Goal: Information Seeking & Learning: Find specific fact

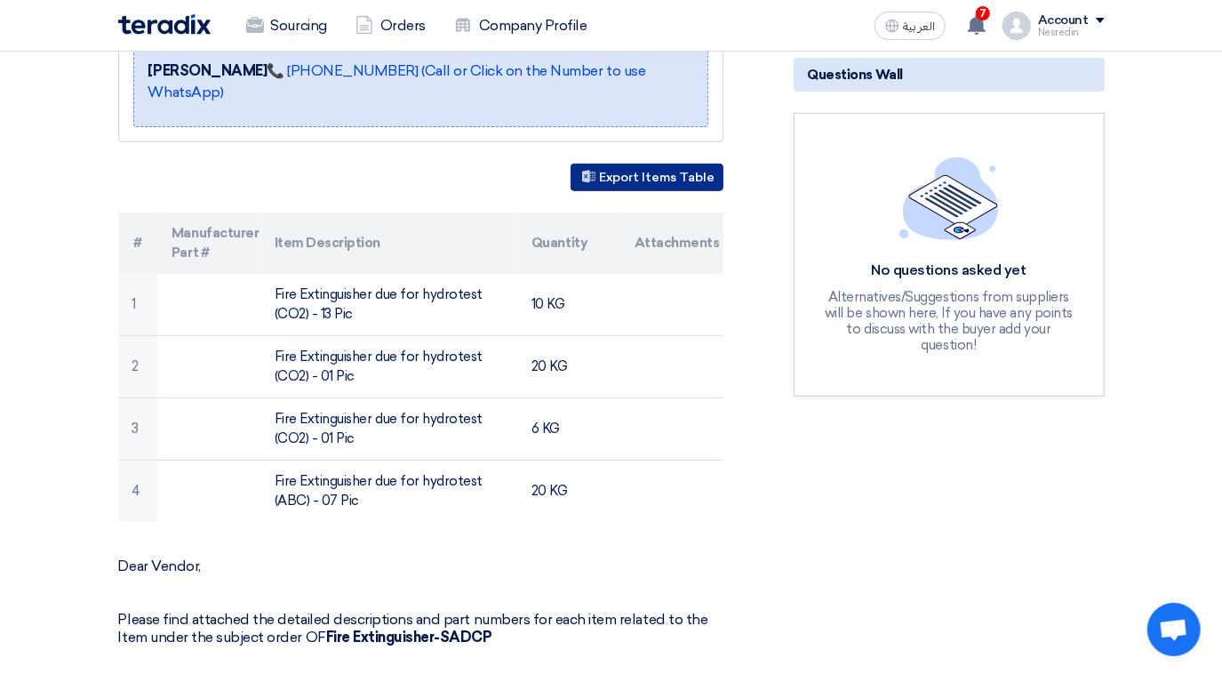
click at [627, 176] on button "Export Items Table" at bounding box center [647, 178] width 153 height 28
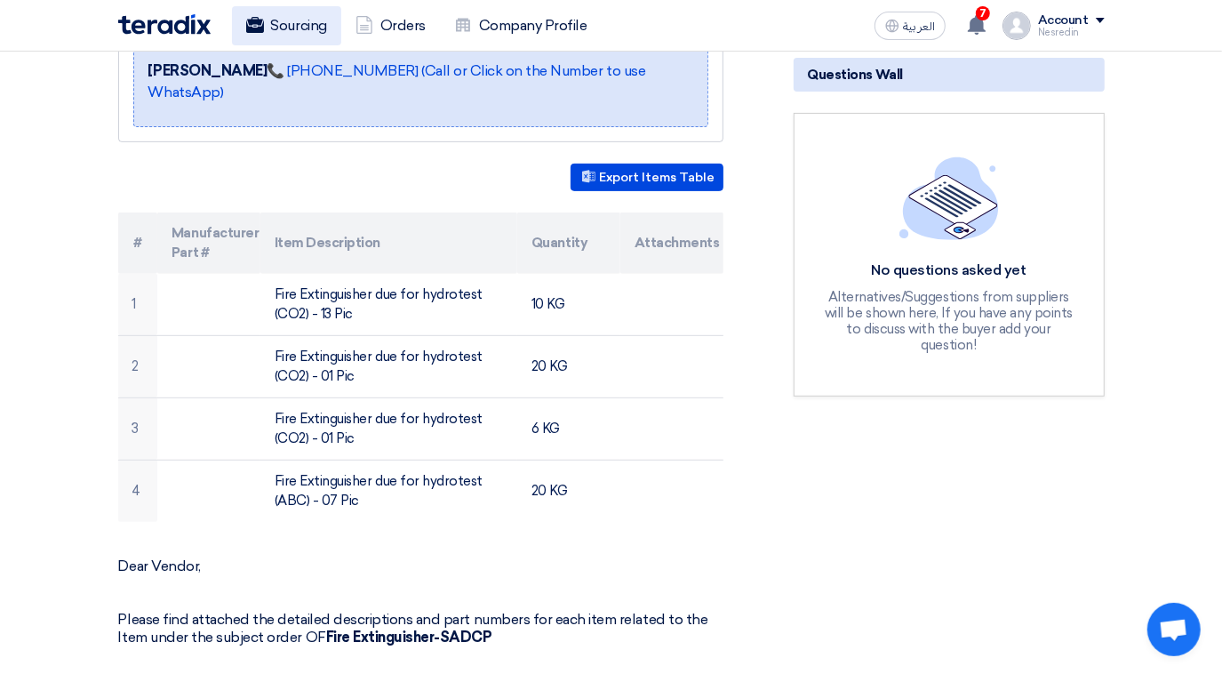
click at [304, 29] on link "Sourcing" at bounding box center [286, 25] width 109 height 39
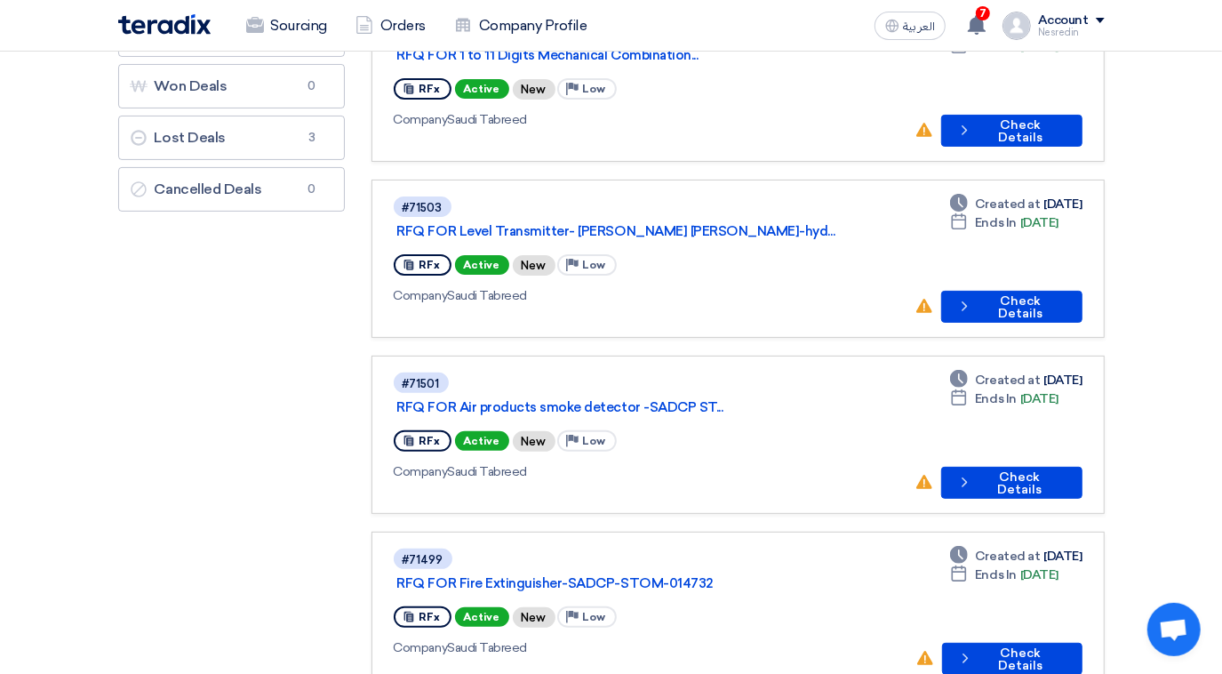
scroll to position [242, 0]
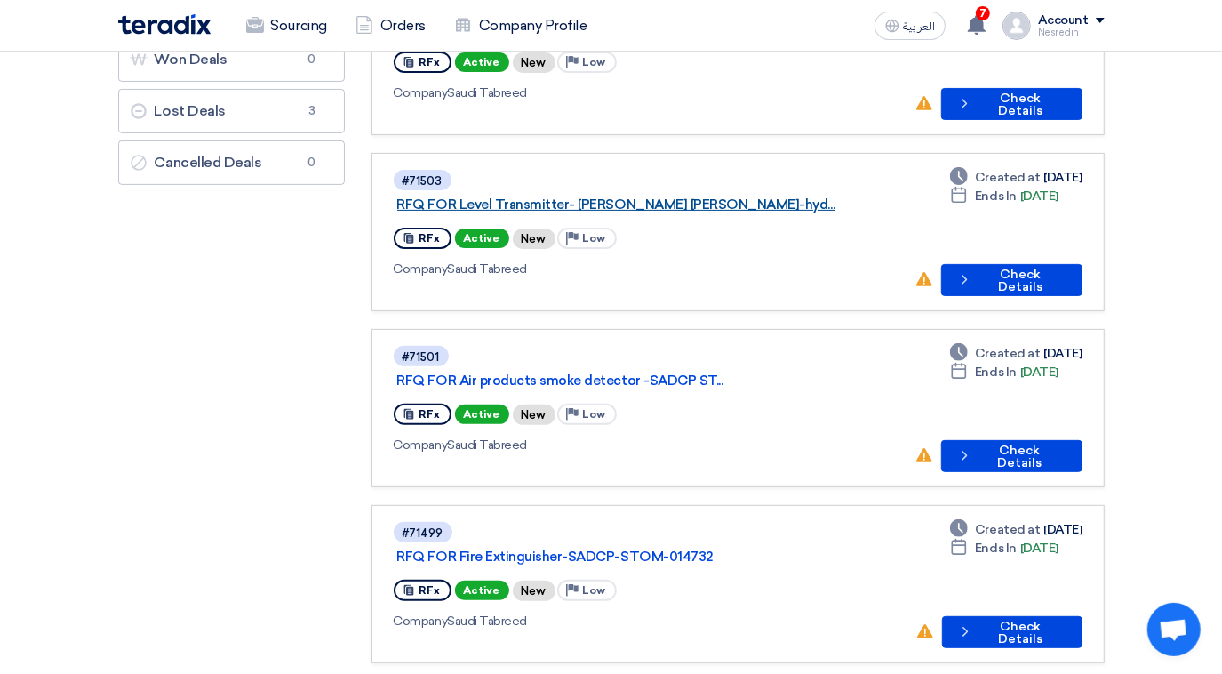
click at [579, 196] on link "RFQ FOR Level Transmitter- [PERSON_NAME] [PERSON_NAME]-hyd..." at bounding box center [619, 204] width 444 height 16
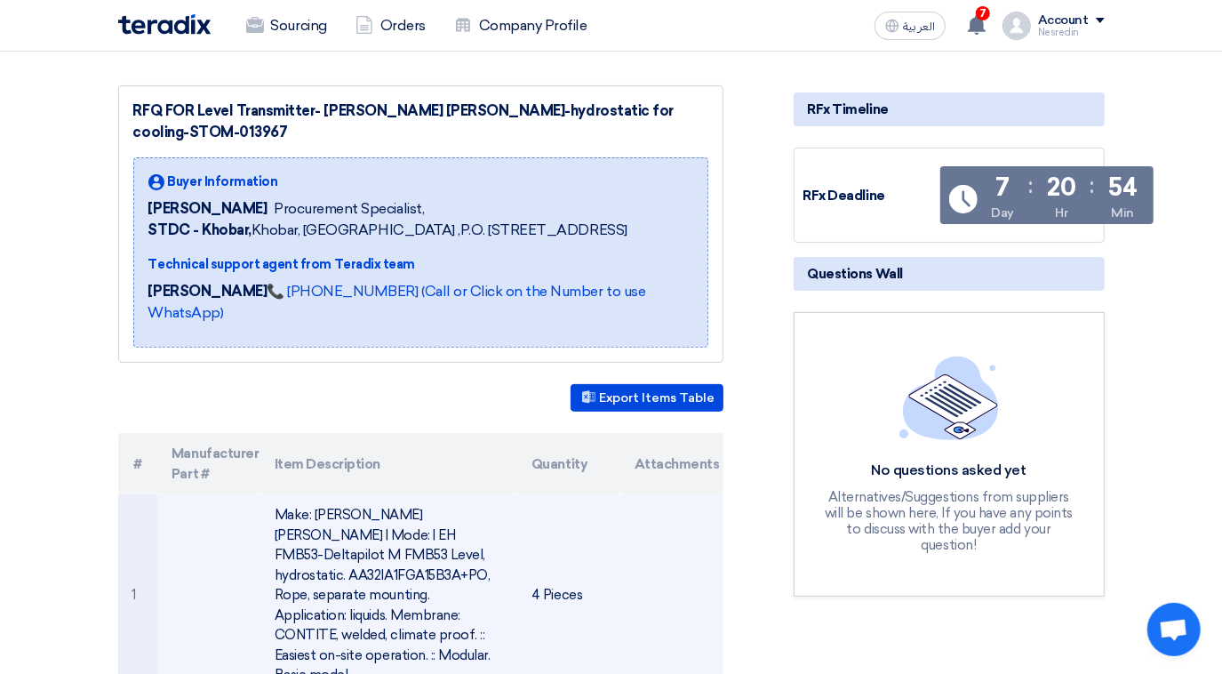
scroll to position [484, 0]
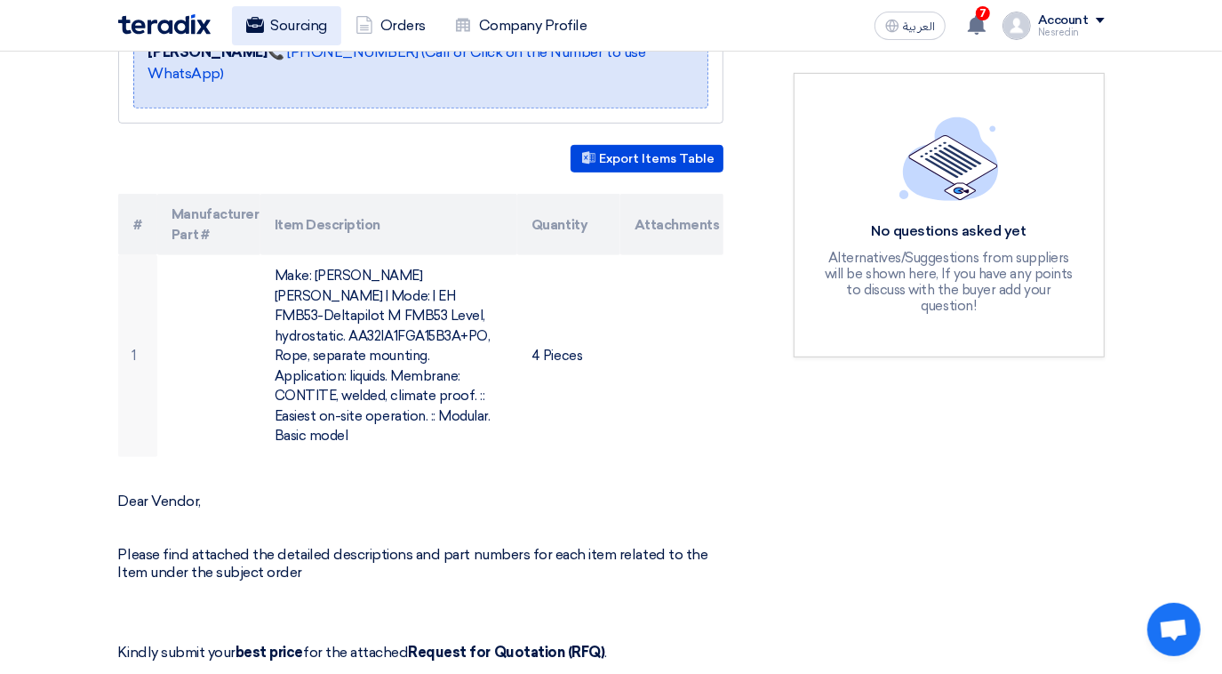
click at [275, 18] on link "Sourcing" at bounding box center [286, 25] width 109 height 39
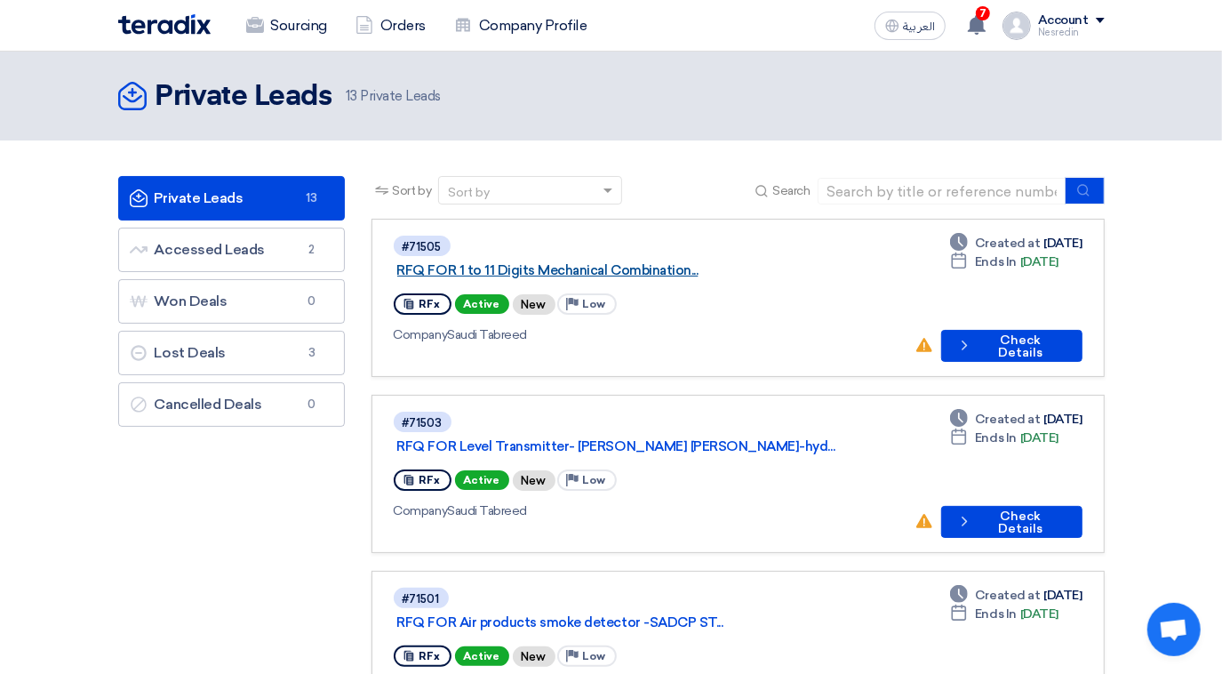
click at [585, 262] on link "RFQ FOR 1 to 11 Digits Mechanical Combination..." at bounding box center [619, 270] width 444 height 16
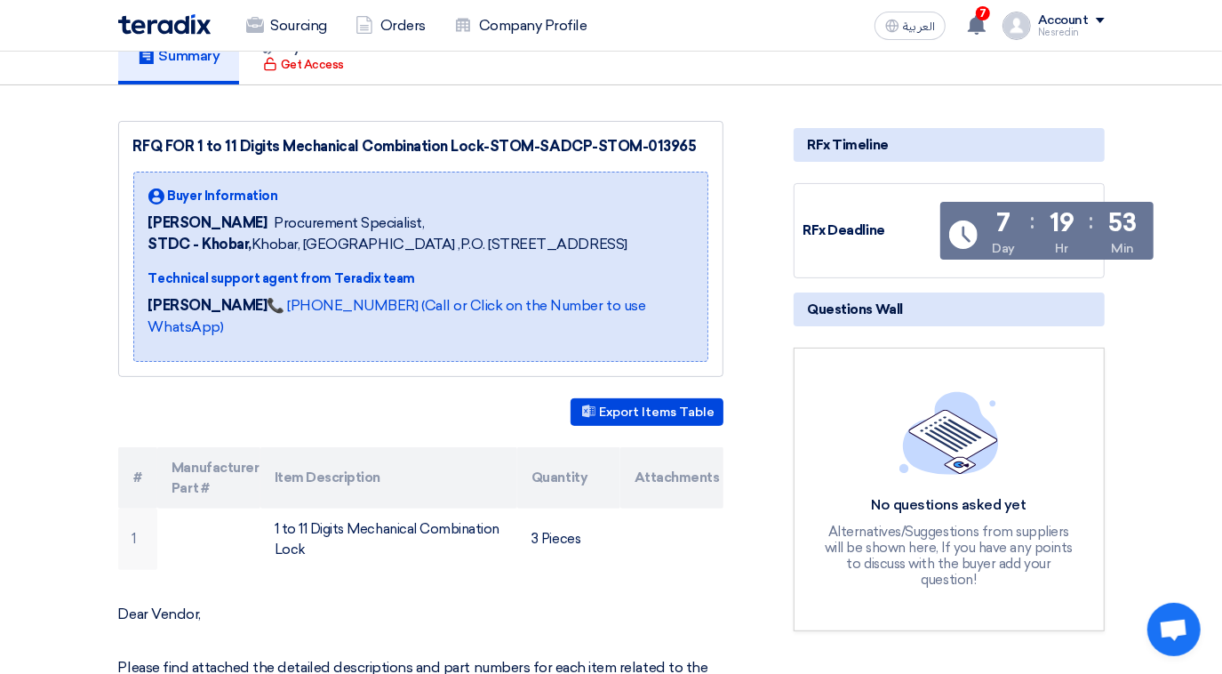
scroll to position [484, 0]
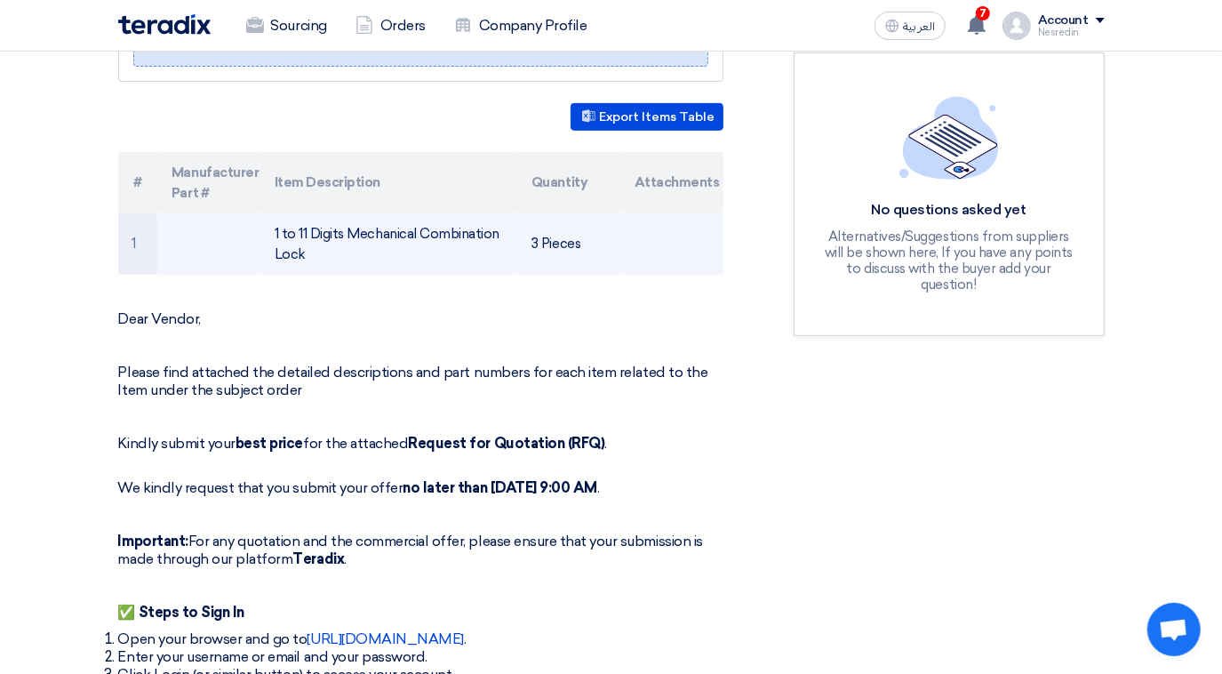
drag, startPoint x: 308, startPoint y: 247, endPoint x: 273, endPoint y: 239, distance: 35.6
click at [273, 239] on td "1 to 11 Digits Mechanical Combination Lock" at bounding box center [388, 243] width 257 height 61
drag, startPoint x: 273, startPoint y: 239, endPoint x: 300, endPoint y: 245, distance: 27.4
copy td "1 to 11 Digits Mechanical Combination Lock"
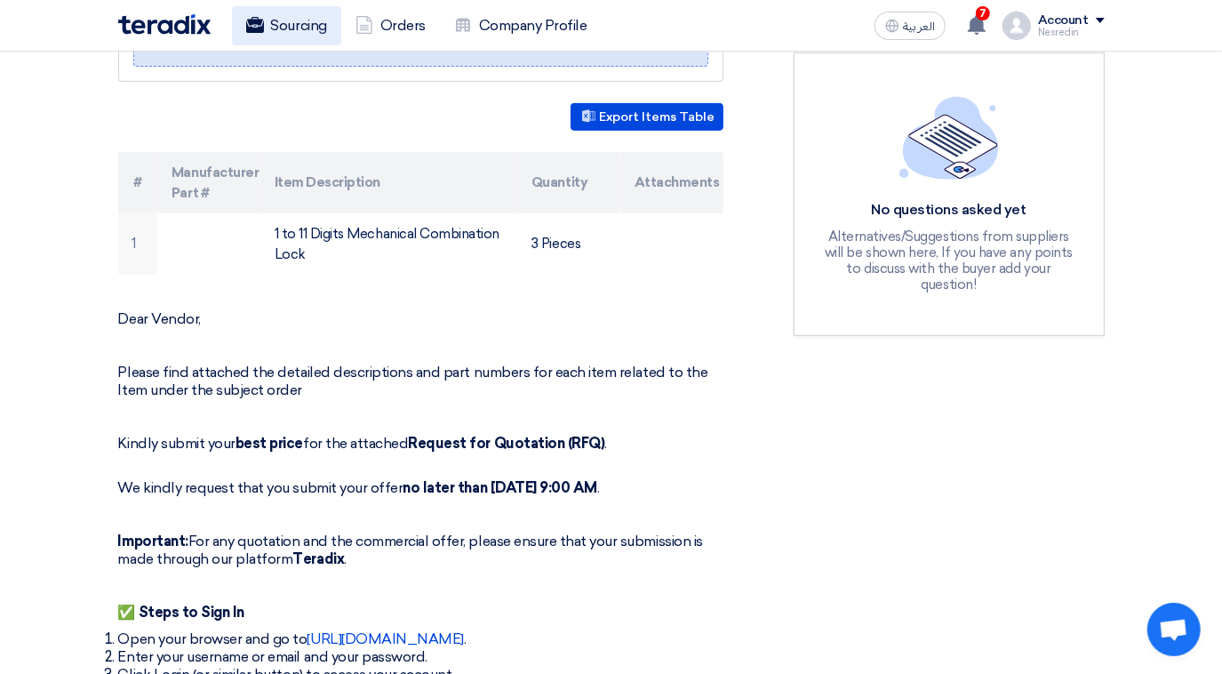
click at [309, 29] on link "Sourcing" at bounding box center [286, 25] width 109 height 39
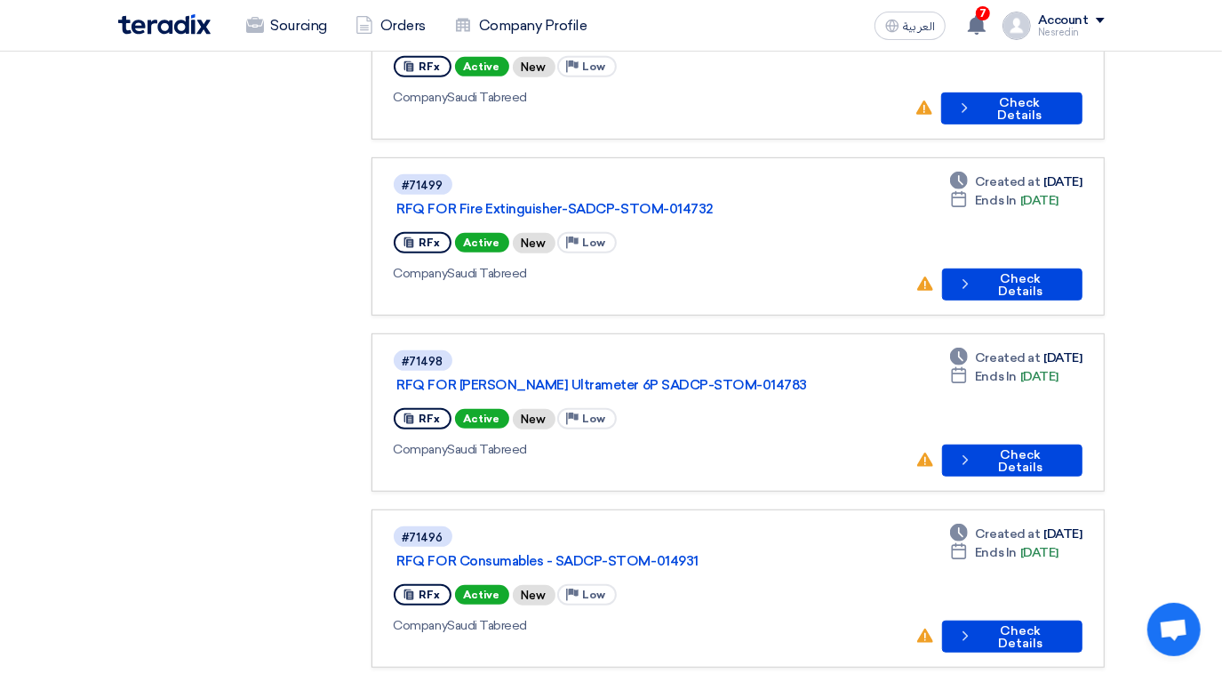
scroll to position [646, 0]
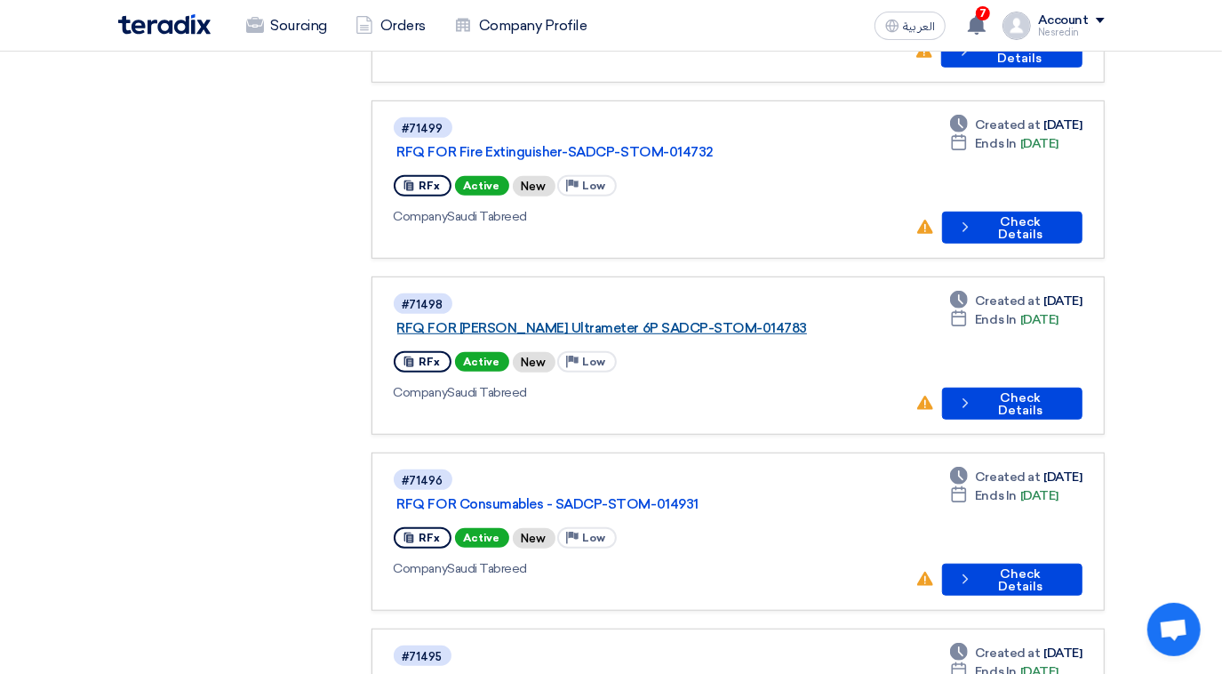
click at [556, 320] on link "RFQ FOR [PERSON_NAME] Ultrameter 6P SADCP-STOM-014783" at bounding box center [619, 328] width 444 height 16
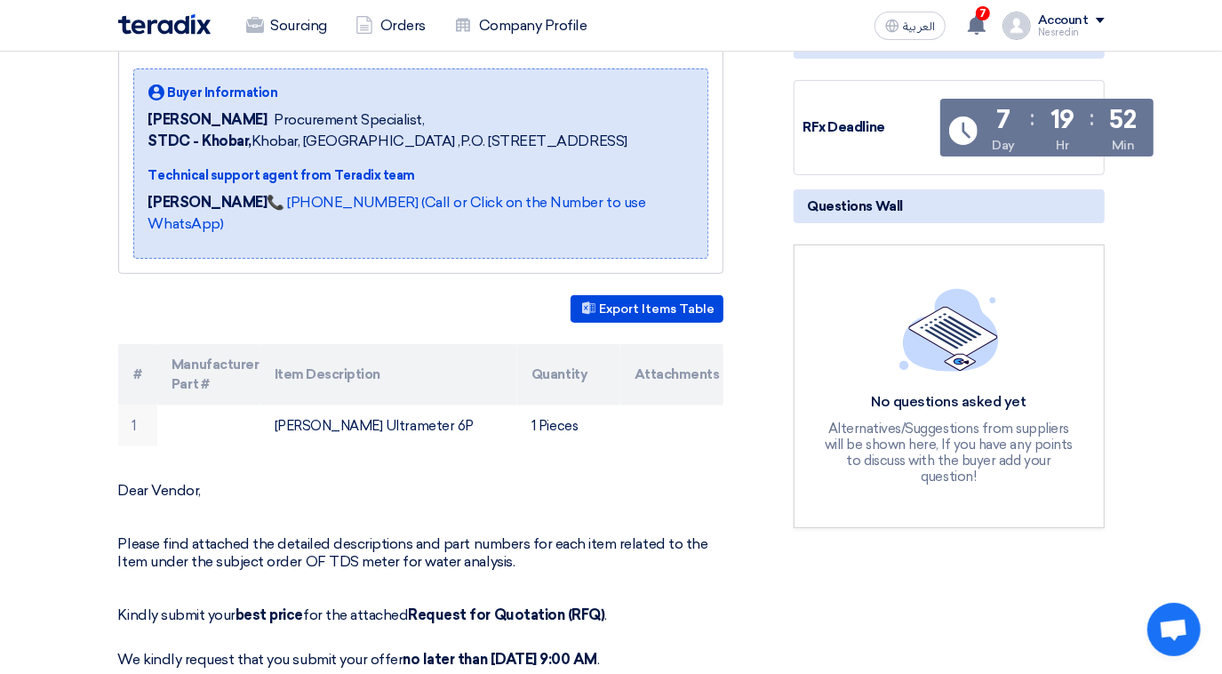
scroll to position [484, 0]
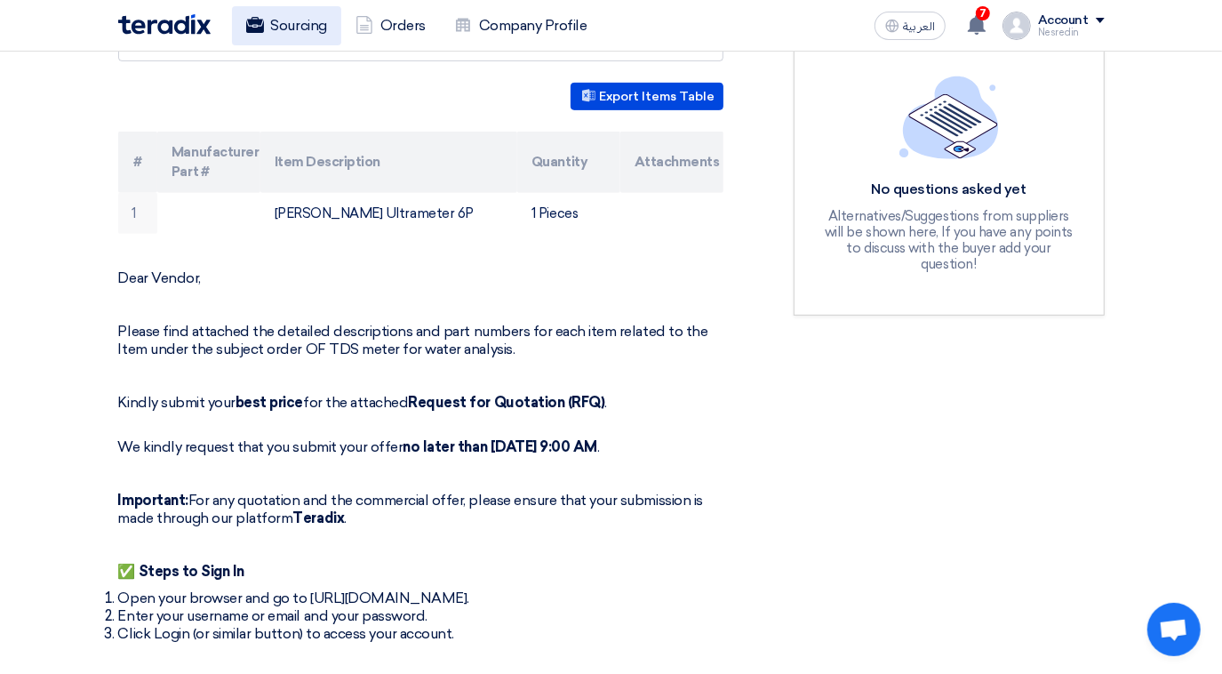
click at [283, 38] on link "Sourcing" at bounding box center [286, 25] width 109 height 39
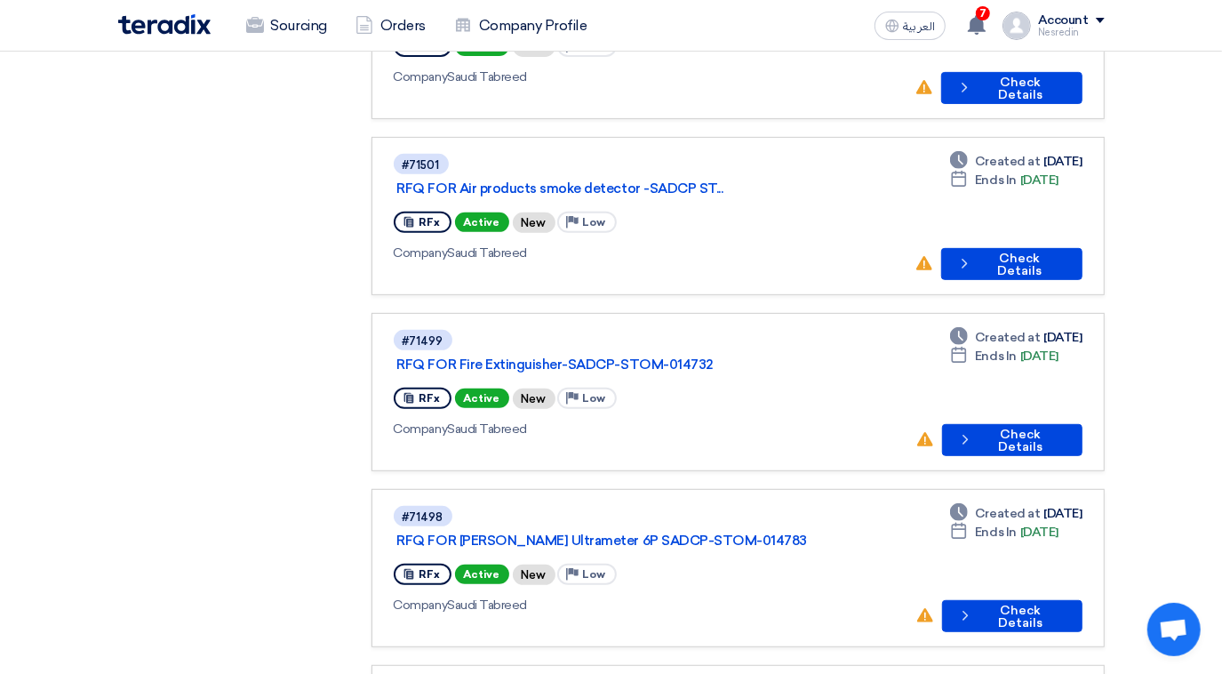
scroll to position [484, 0]
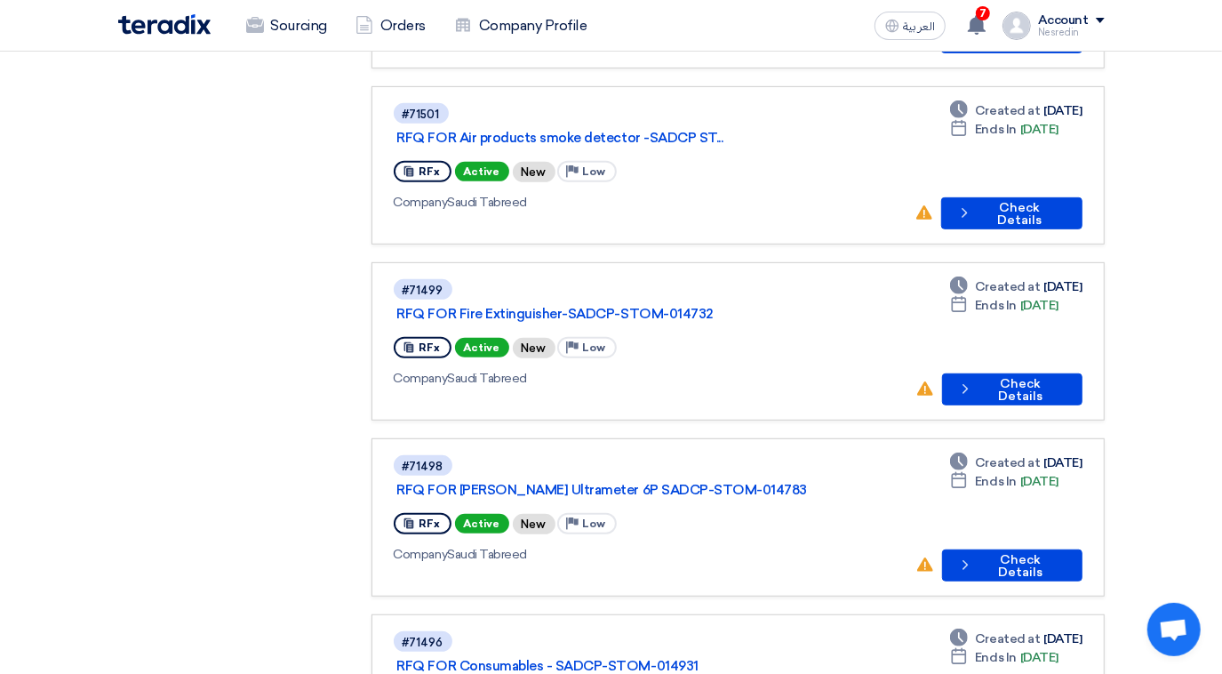
click at [571, 658] on link "RFQ FOR Consumables - SADCP-STOM-014931" at bounding box center [619, 666] width 444 height 16
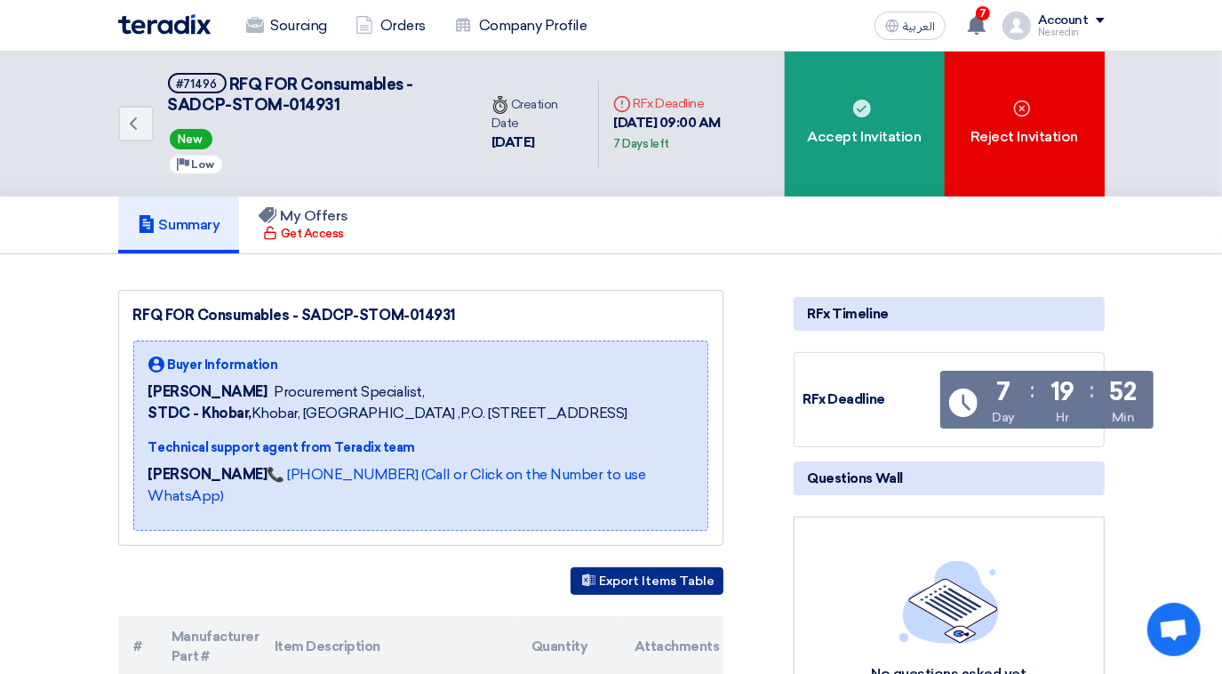
click at [656, 577] on button "Export Items Table" at bounding box center [647, 581] width 153 height 28
click at [284, 20] on link "Sourcing" at bounding box center [286, 25] width 109 height 39
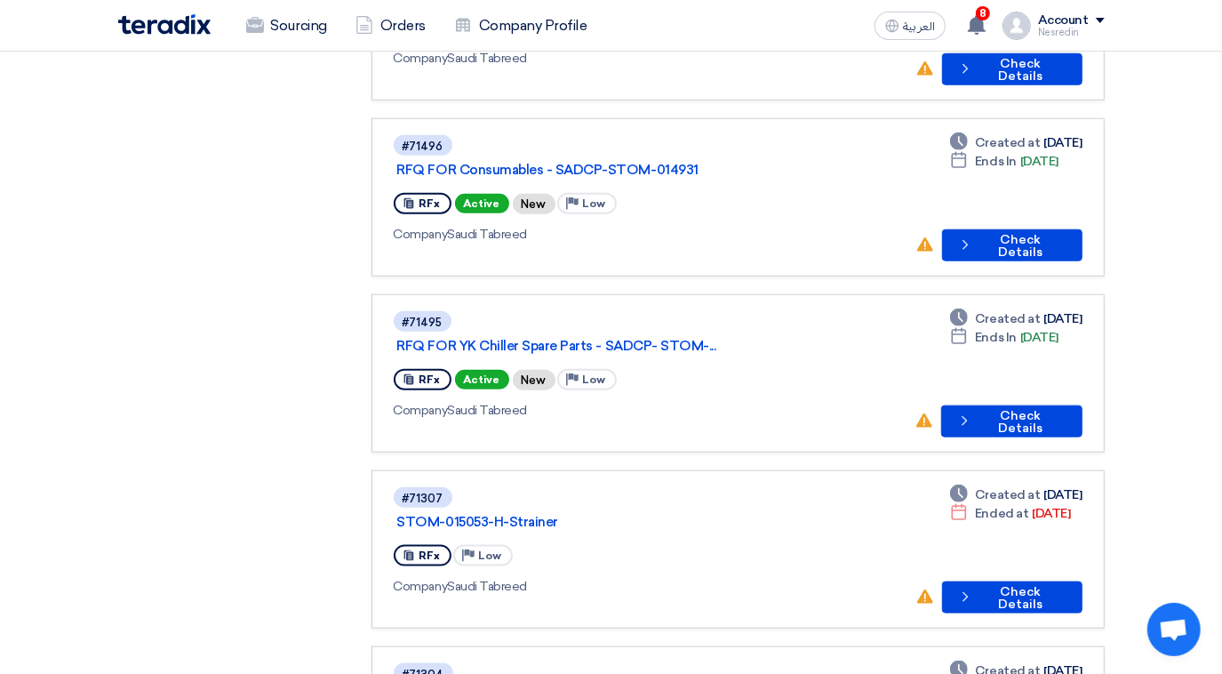
scroll to position [1131, 0]
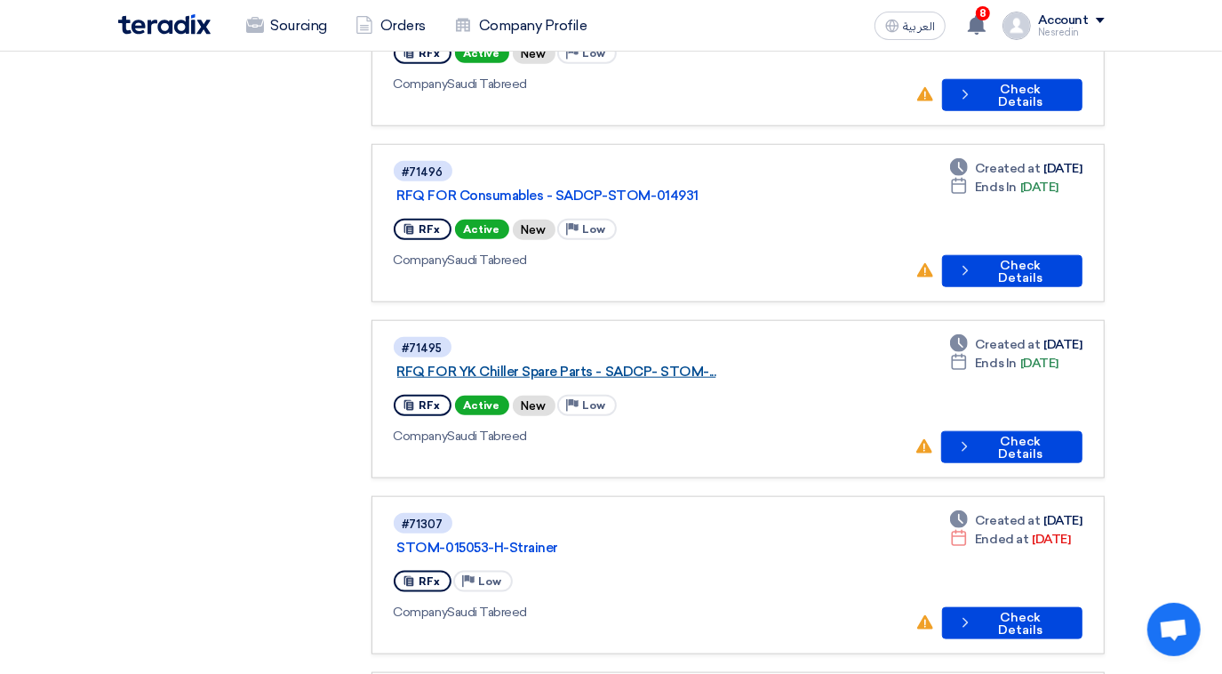
click at [553, 364] on link "RFQ FOR YK Chiller Spare Parts - SADCP- STOM-..." at bounding box center [619, 372] width 444 height 16
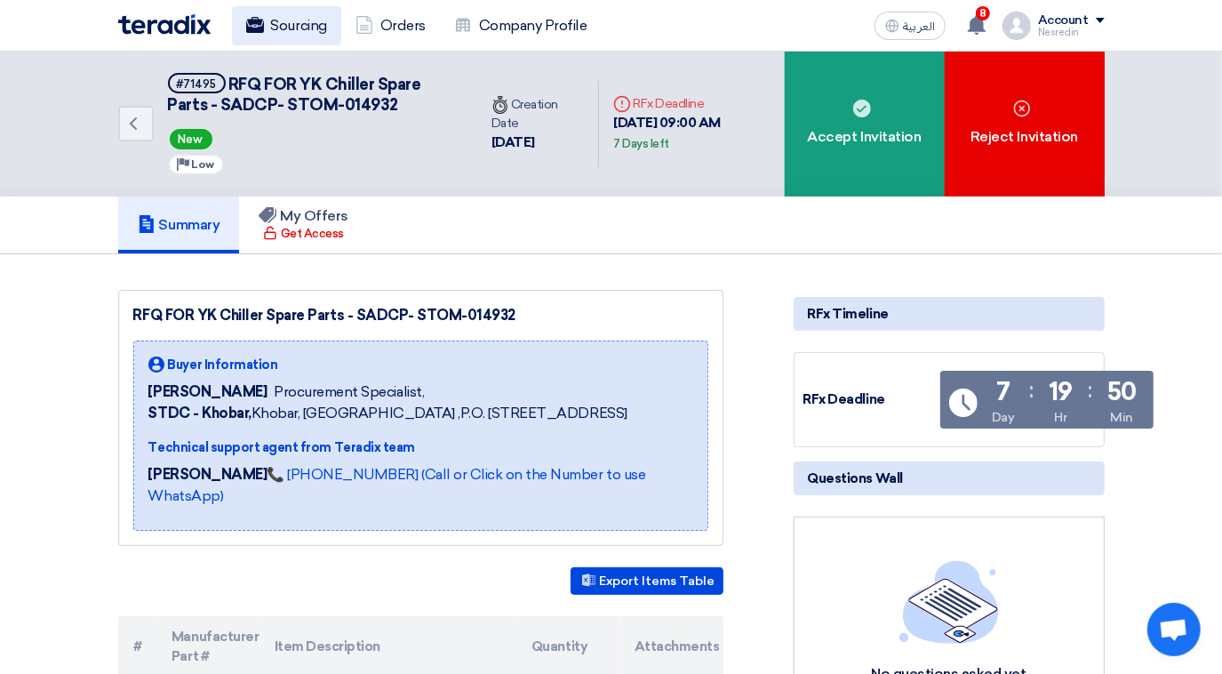
click at [293, 27] on link "Sourcing" at bounding box center [286, 25] width 109 height 39
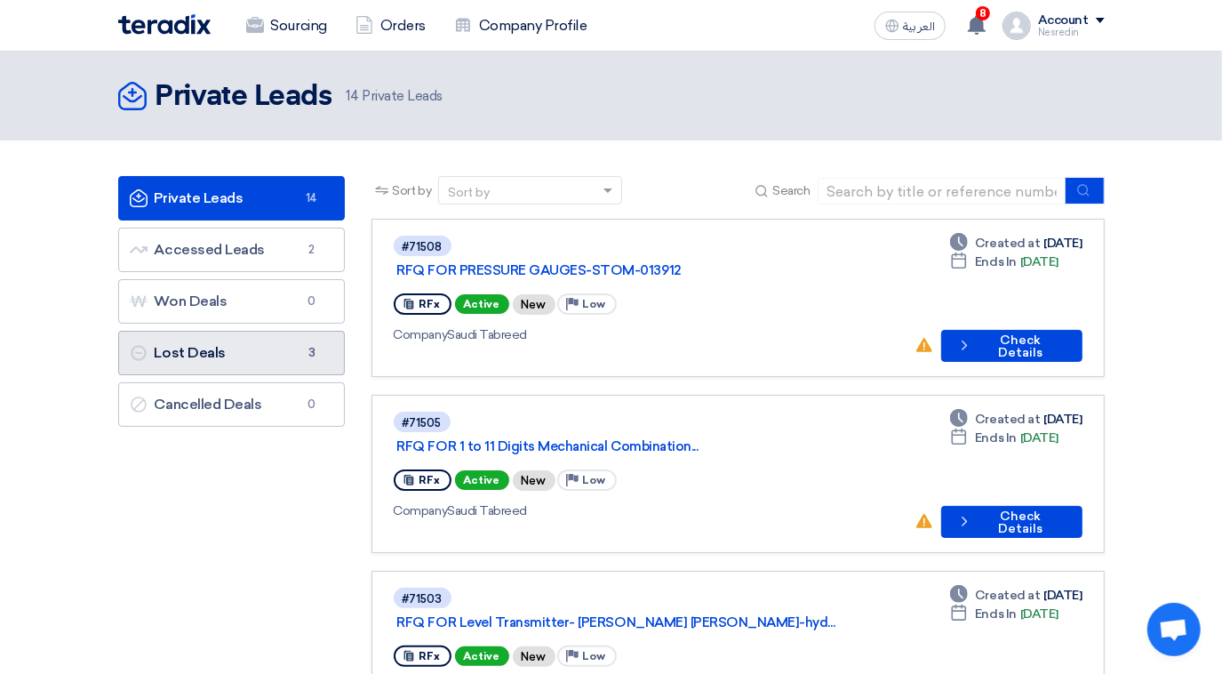
click at [232, 356] on link "Lost Deals Lost Deals 3" at bounding box center [231, 353] width 227 height 44
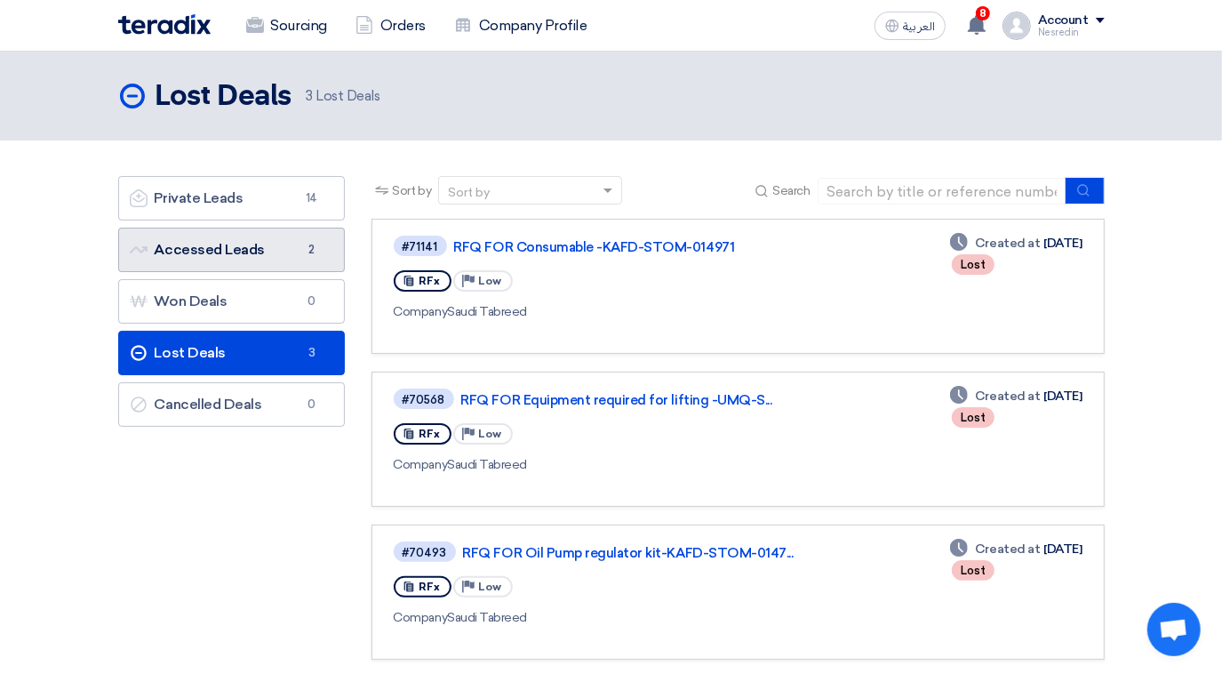
click at [241, 250] on link "Accessed Leads Accessed Leads 2" at bounding box center [231, 250] width 227 height 44
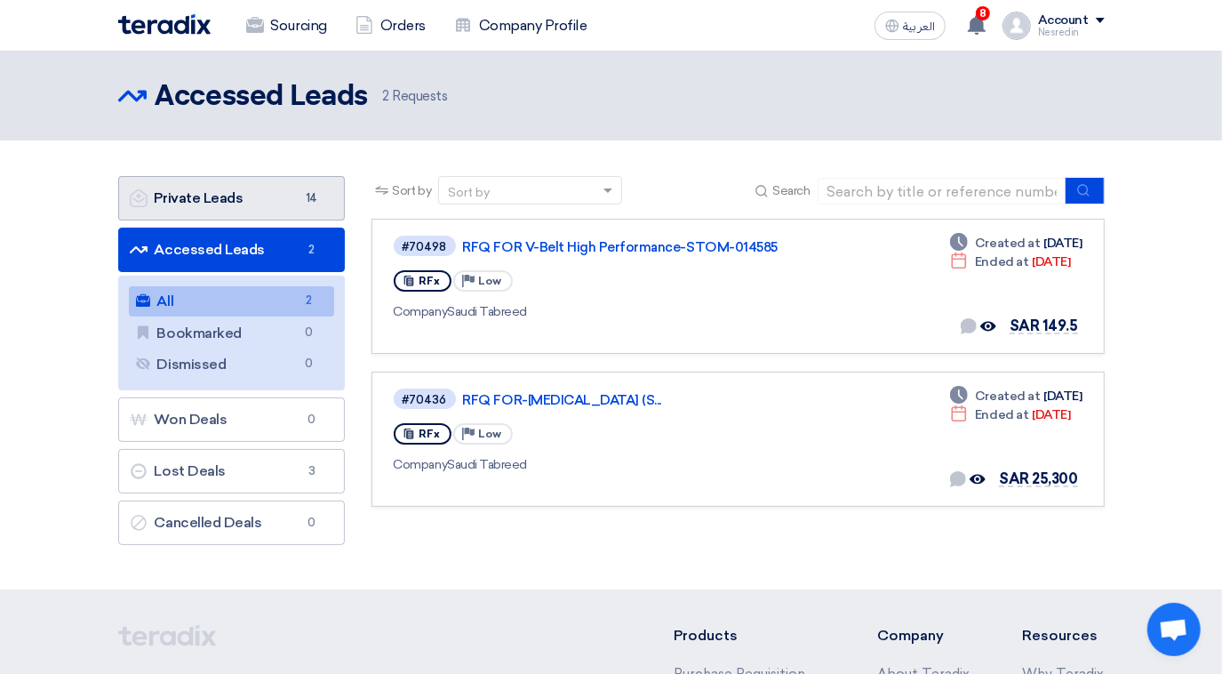
click at [284, 201] on link "Private Leads Private Leads 14" at bounding box center [231, 198] width 227 height 44
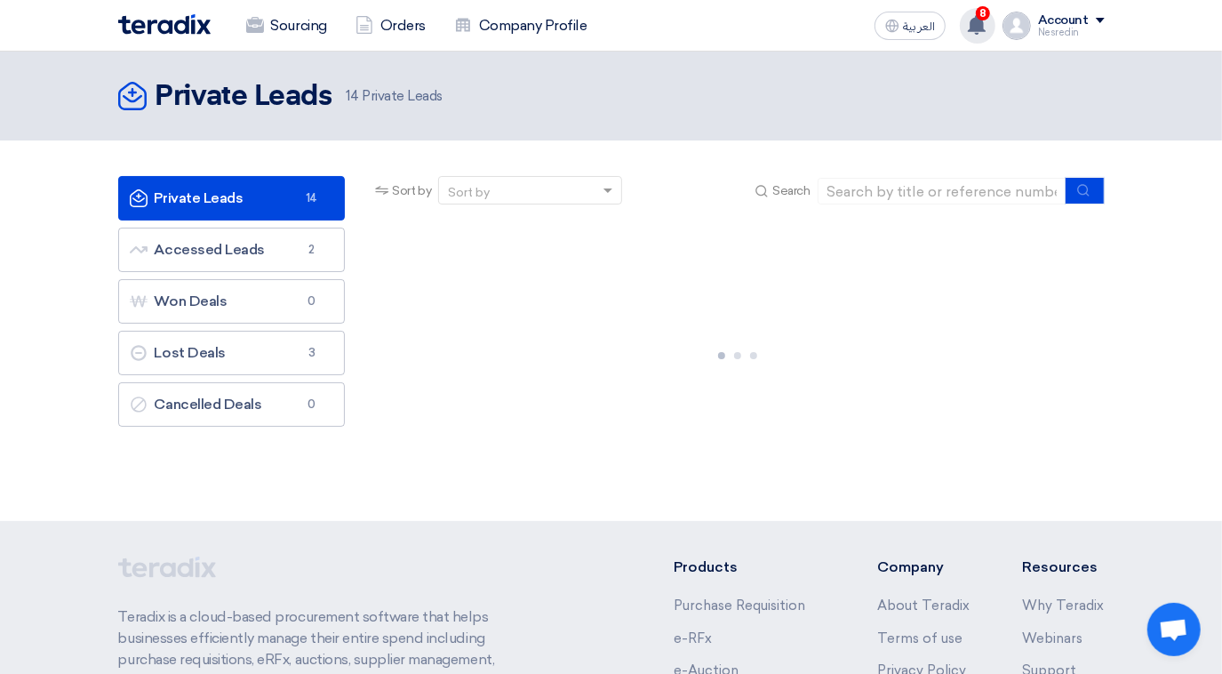
click at [981, 18] on span "8" at bounding box center [983, 13] width 14 height 14
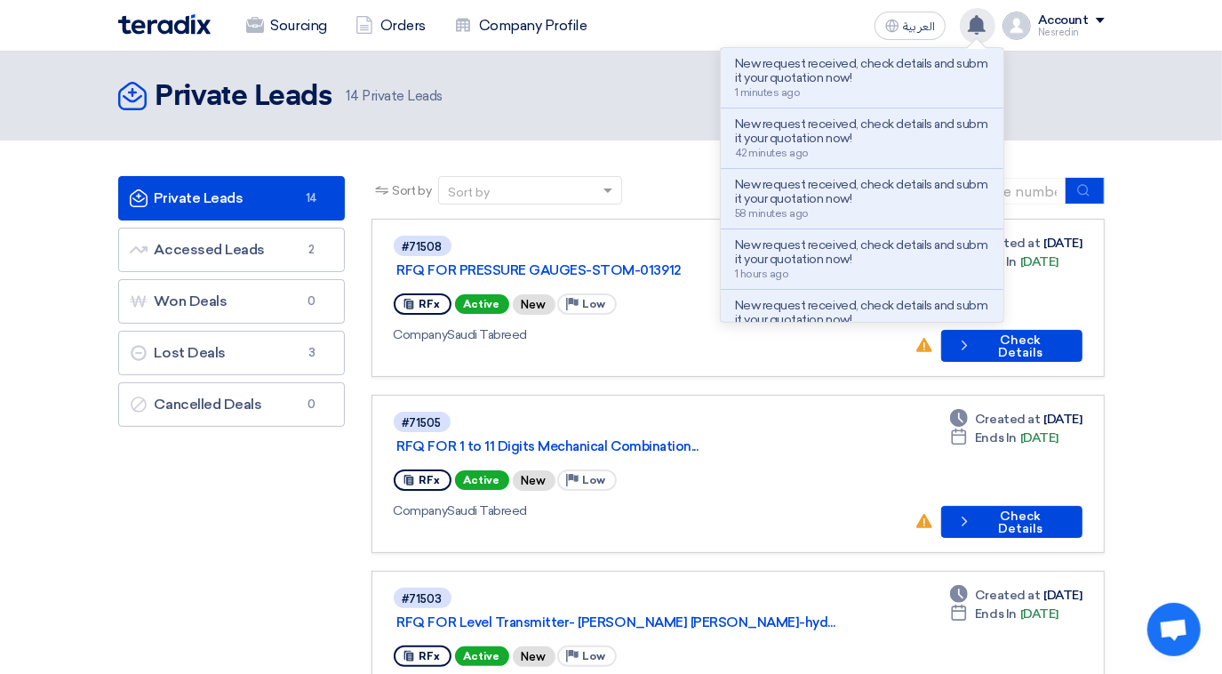
click at [818, 29] on div "Sourcing Orders Company Profile العربية ع New request received, check details a…" at bounding box center [611, 25] width 1013 height 51
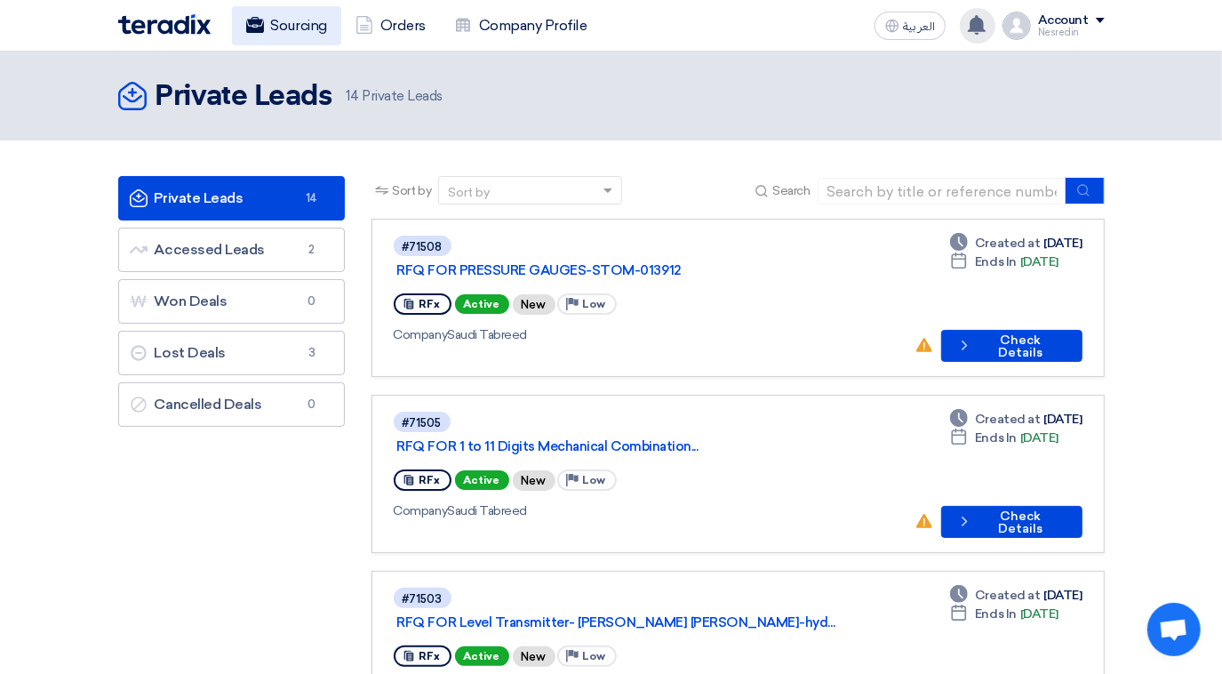
click at [291, 29] on link "Sourcing" at bounding box center [286, 25] width 109 height 39
click at [292, 22] on link "Sourcing" at bounding box center [286, 25] width 109 height 39
click at [612, 262] on link "RFQ FOR PRESSURE GAUGES-STOM-013912" at bounding box center [619, 270] width 444 height 16
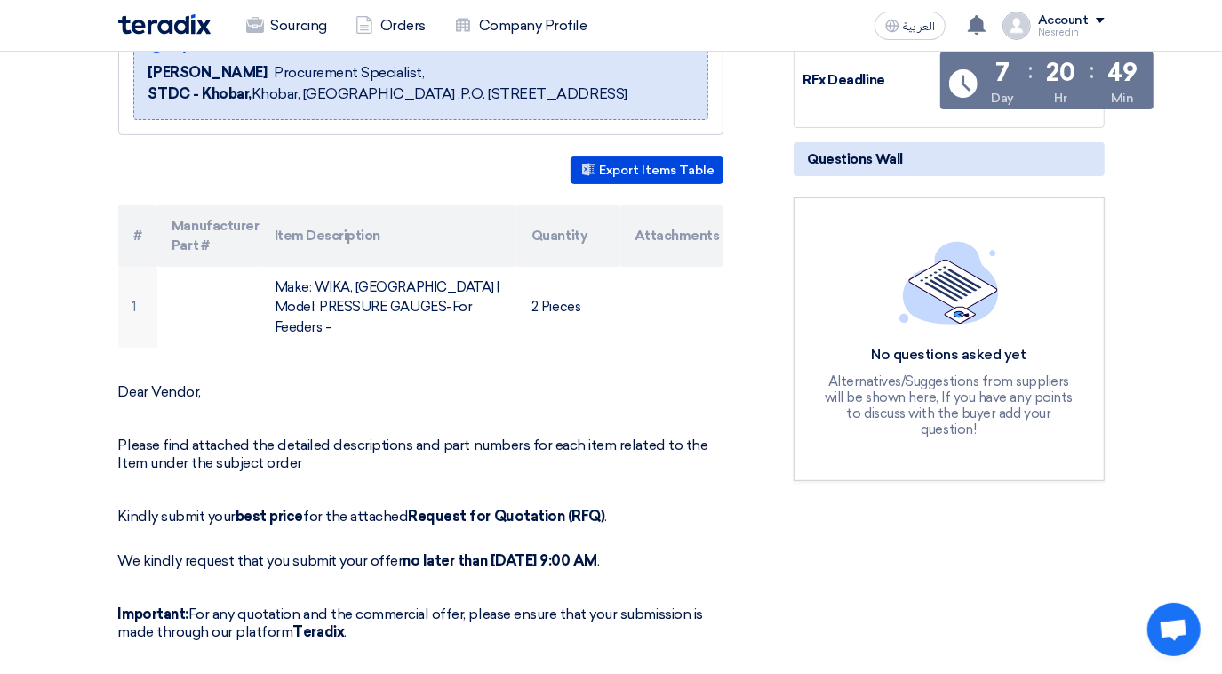
scroll to position [323, 0]
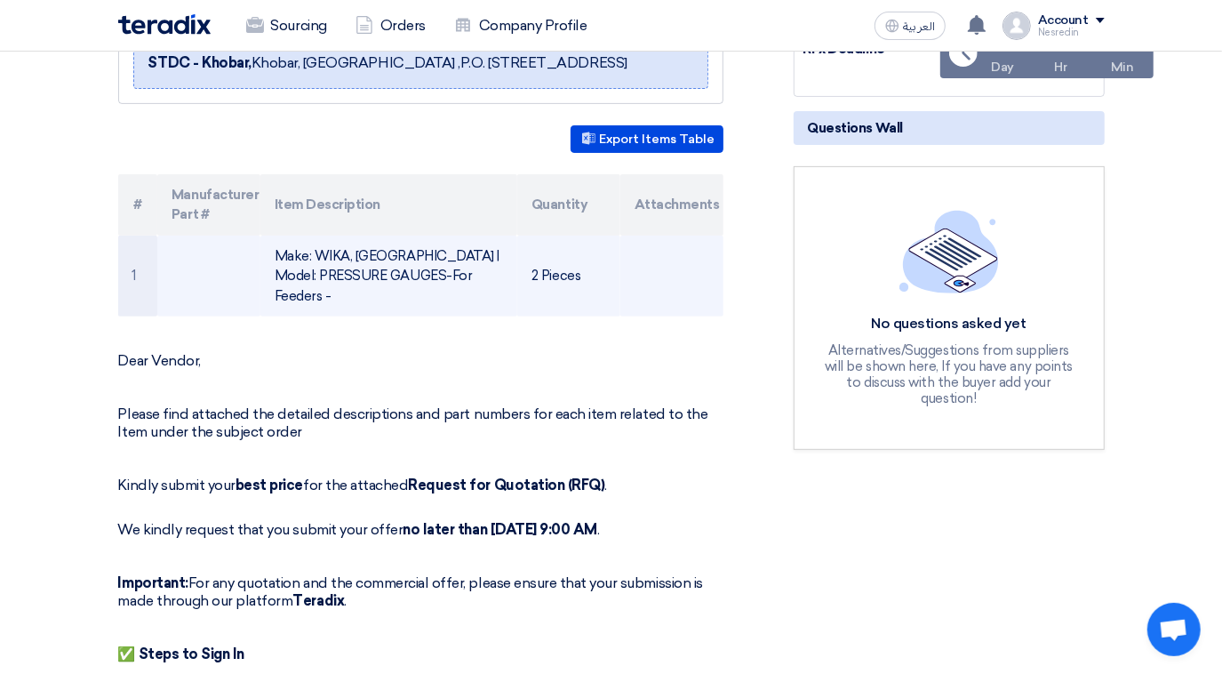
drag, startPoint x: 486, startPoint y: 292, endPoint x: 277, endPoint y: 276, distance: 209.5
click at [277, 276] on td "Make: WIKA, [GEOGRAPHIC_DATA] | Model: PRESSURE GAUGES-For Feeders -" at bounding box center [388, 277] width 257 height 82
drag, startPoint x: 277, startPoint y: 276, endPoint x: 304, endPoint y: 285, distance: 28.1
copy td "Make: WIKA, [GEOGRAPHIC_DATA] | Model: PRESSURE GAUGES-For Feeders -"
